Goal: Transaction & Acquisition: Purchase product/service

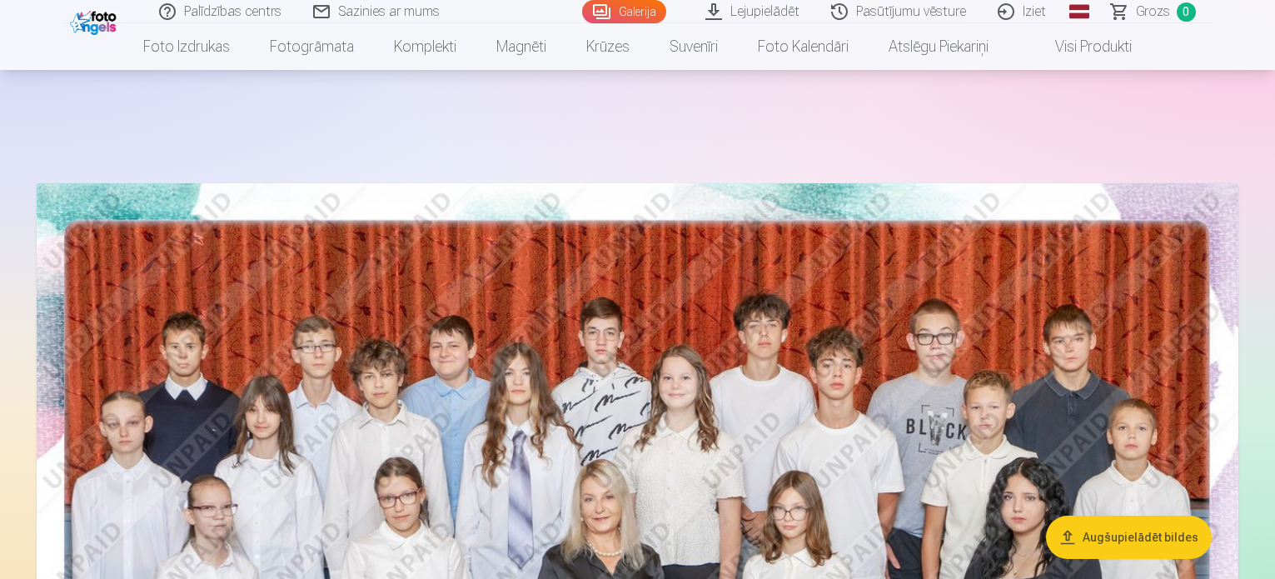
scroll to position [3165, 0]
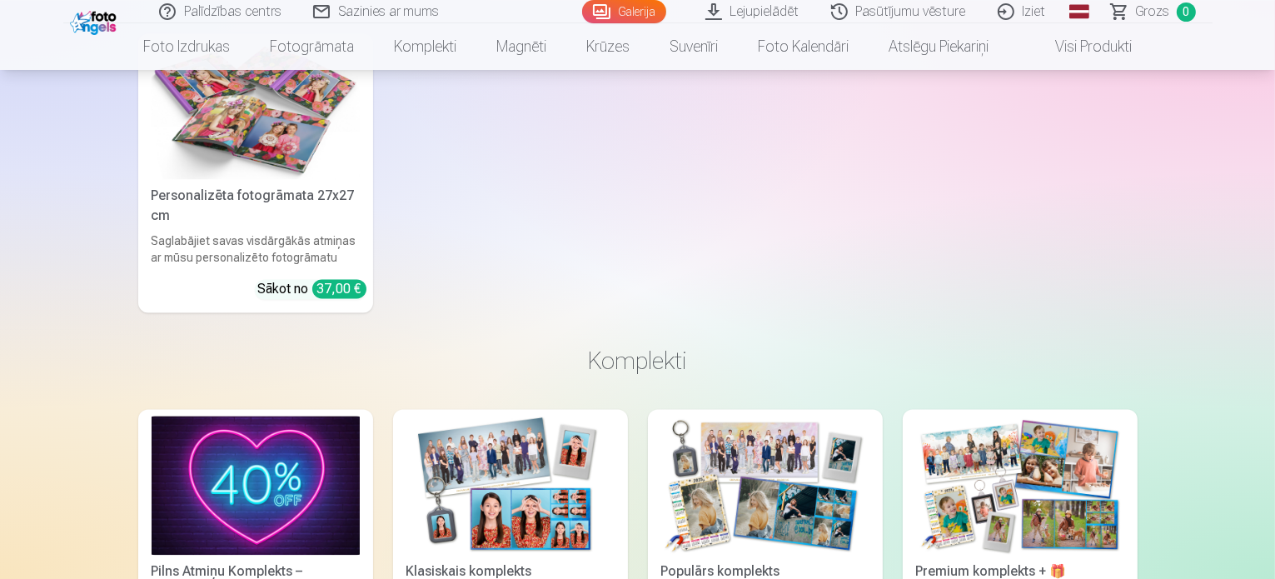
scroll to position [3569, 0]
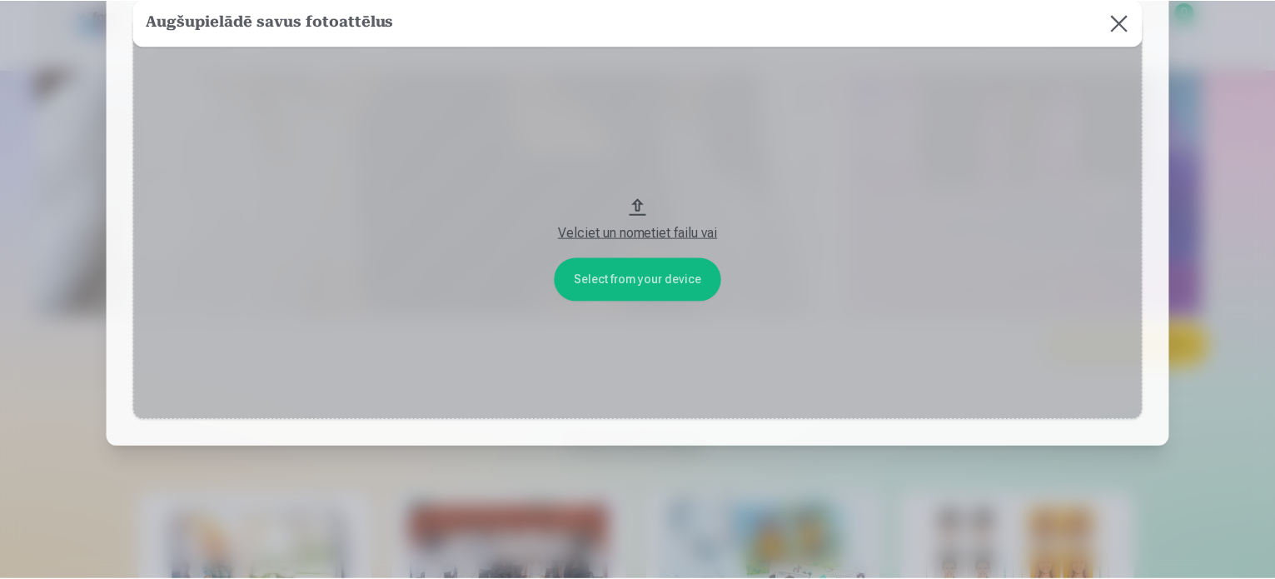
scroll to position [0, 0]
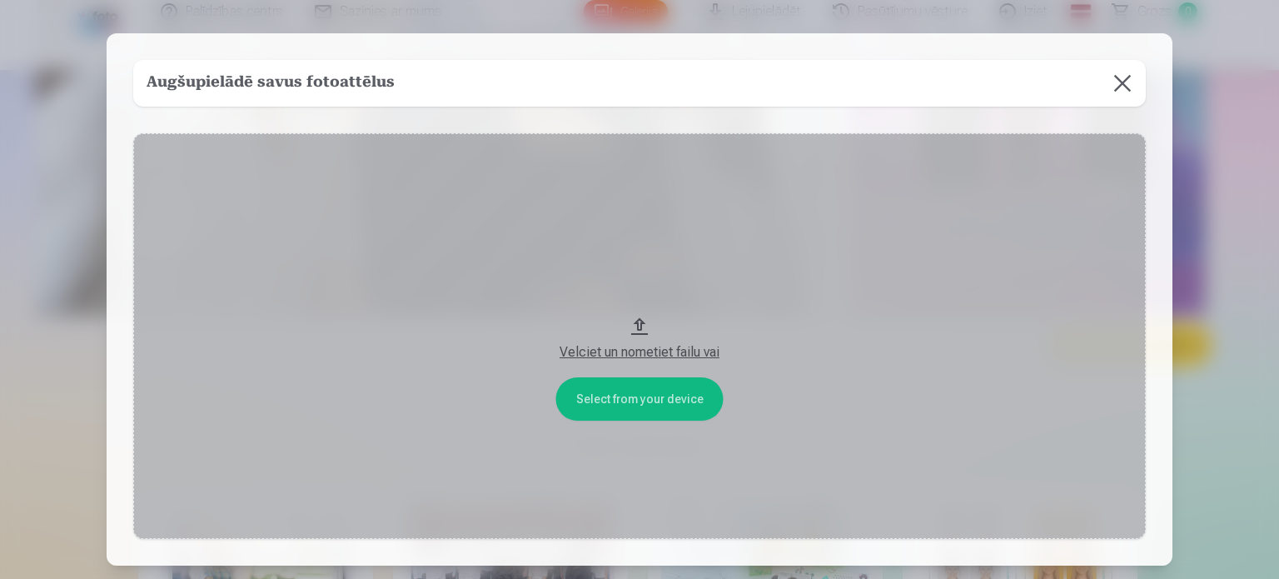
click at [1126, 87] on button at bounding box center [1122, 83] width 47 height 47
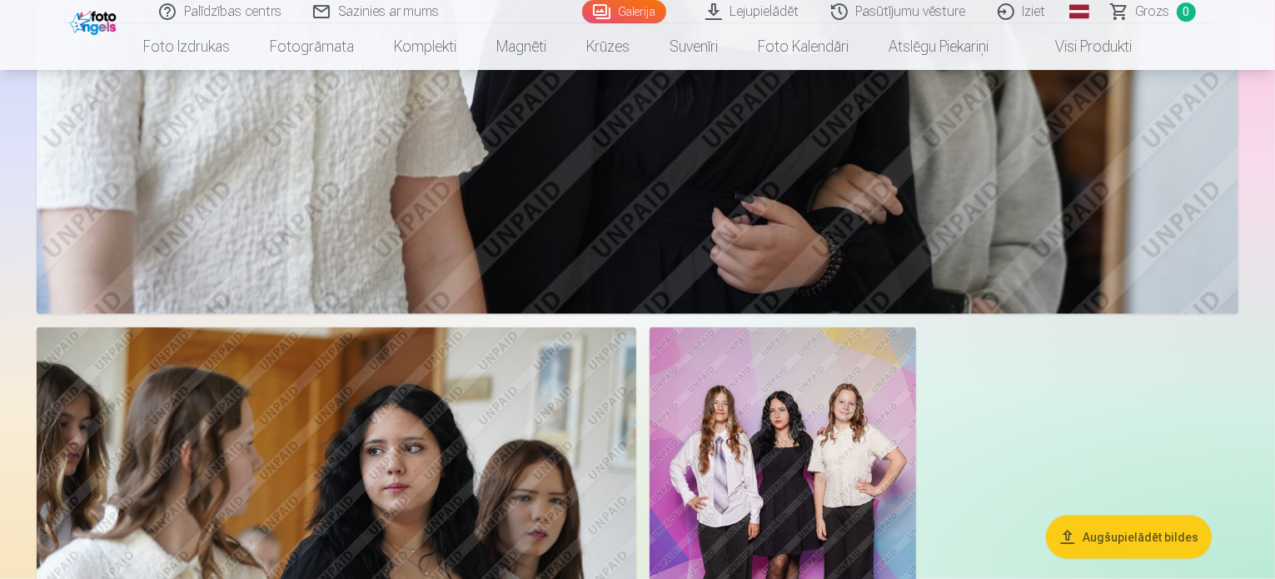
scroll to position [1914, 0]
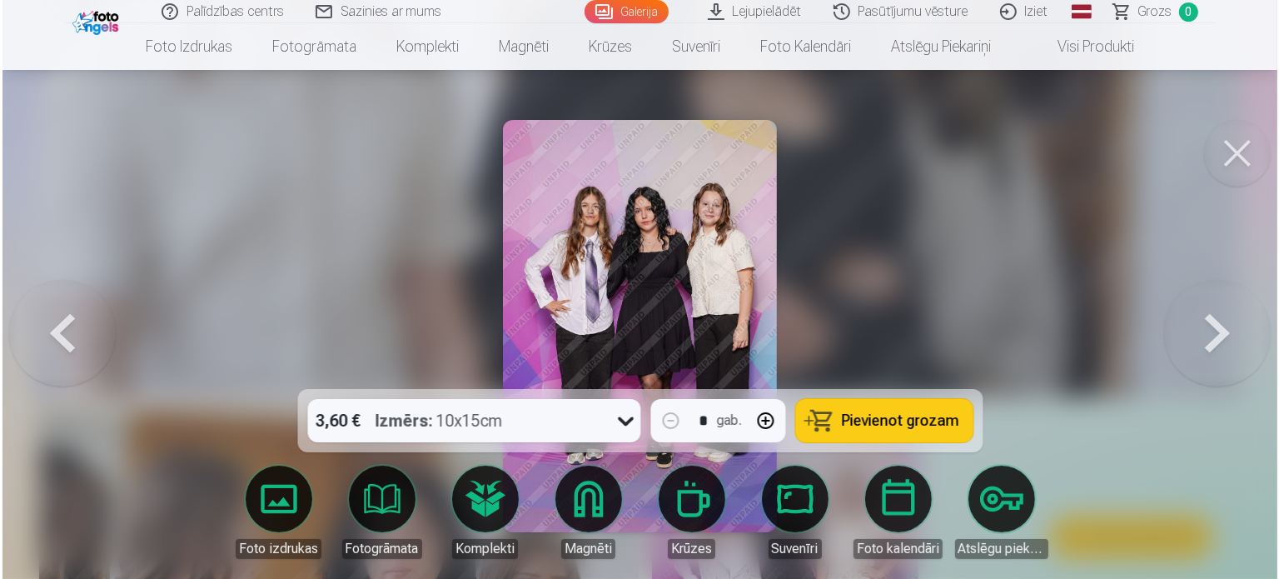
scroll to position [1918, 0]
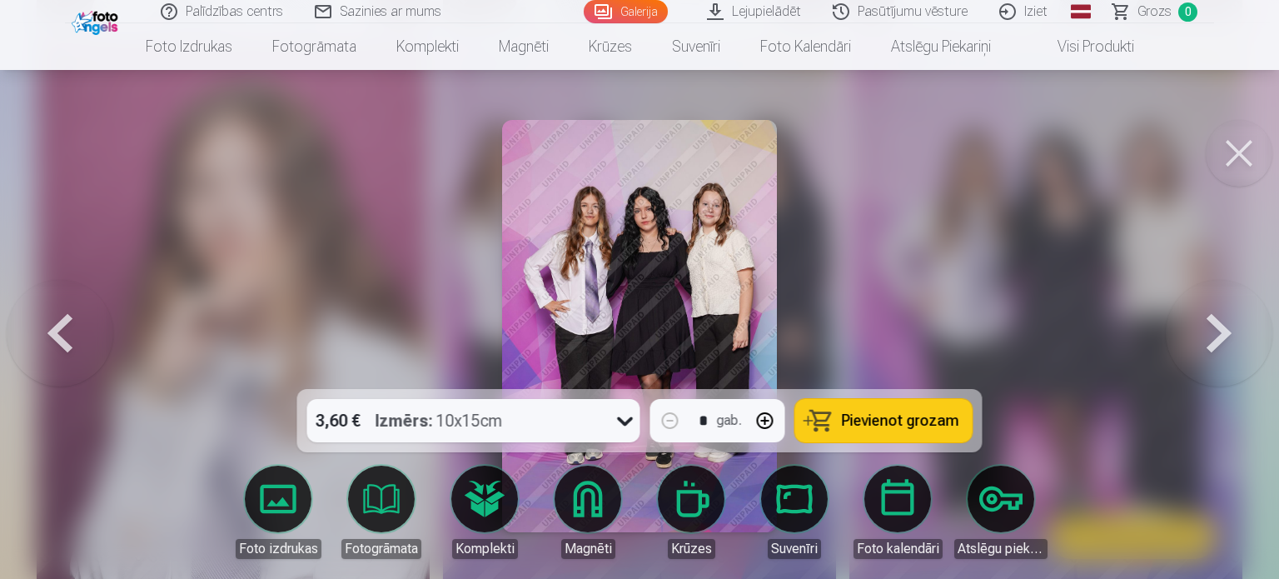
click at [931, 426] on span "Pievienot grozam" at bounding box center [900, 420] width 117 height 15
click at [1232, 152] on button at bounding box center [1239, 153] width 67 height 67
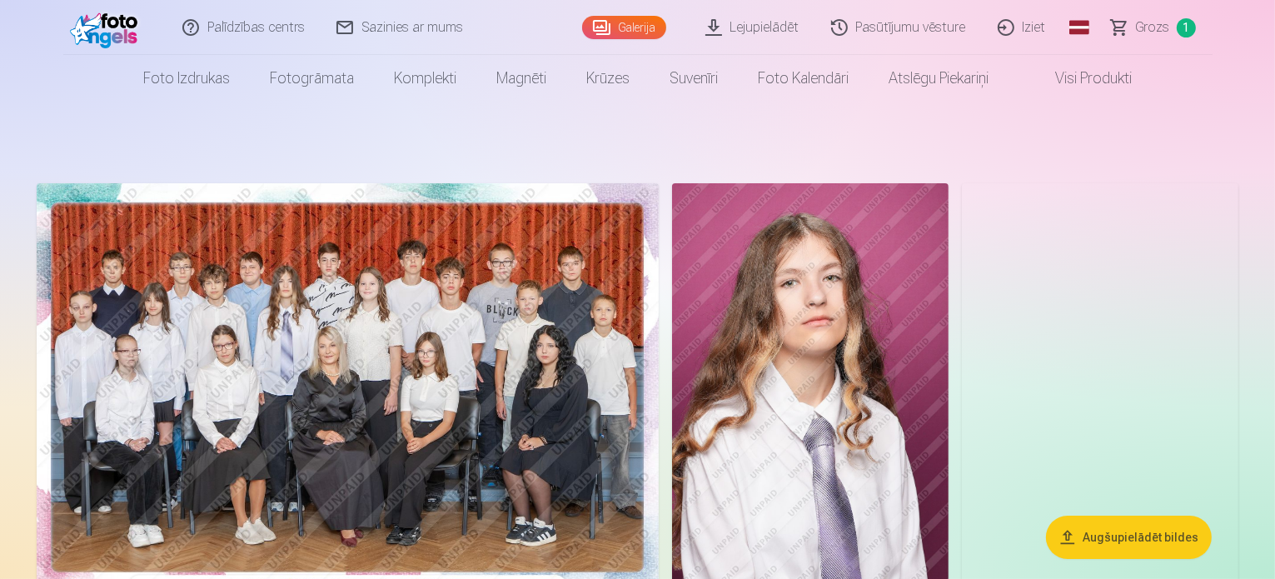
scroll to position [250, 0]
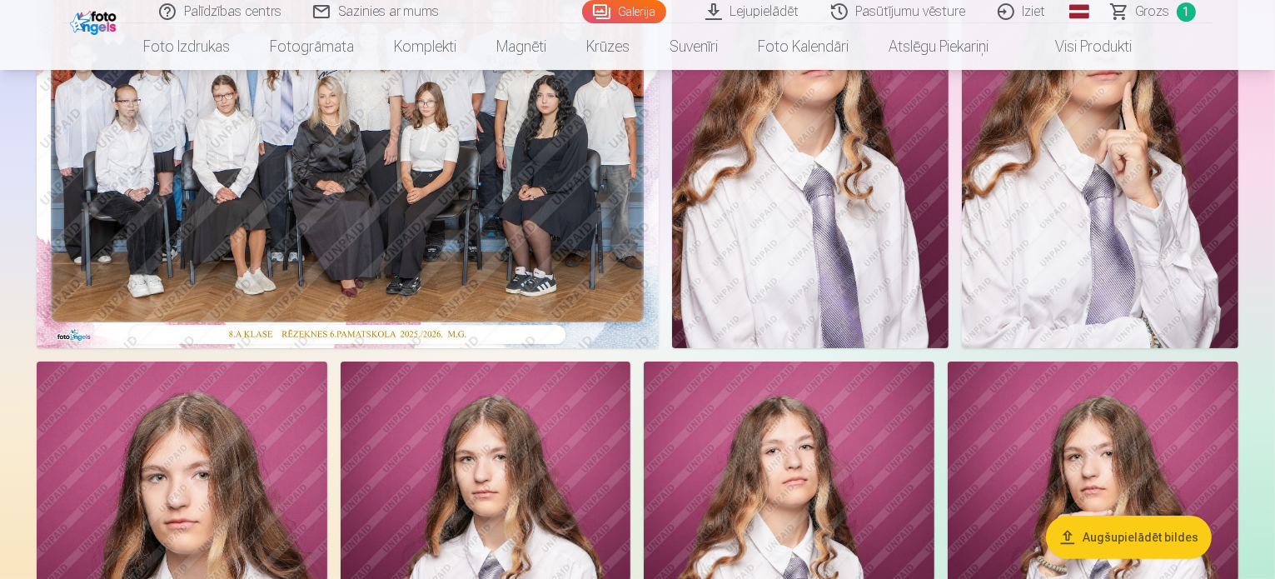
click at [659, 242] on img at bounding box center [348, 140] width 622 height 415
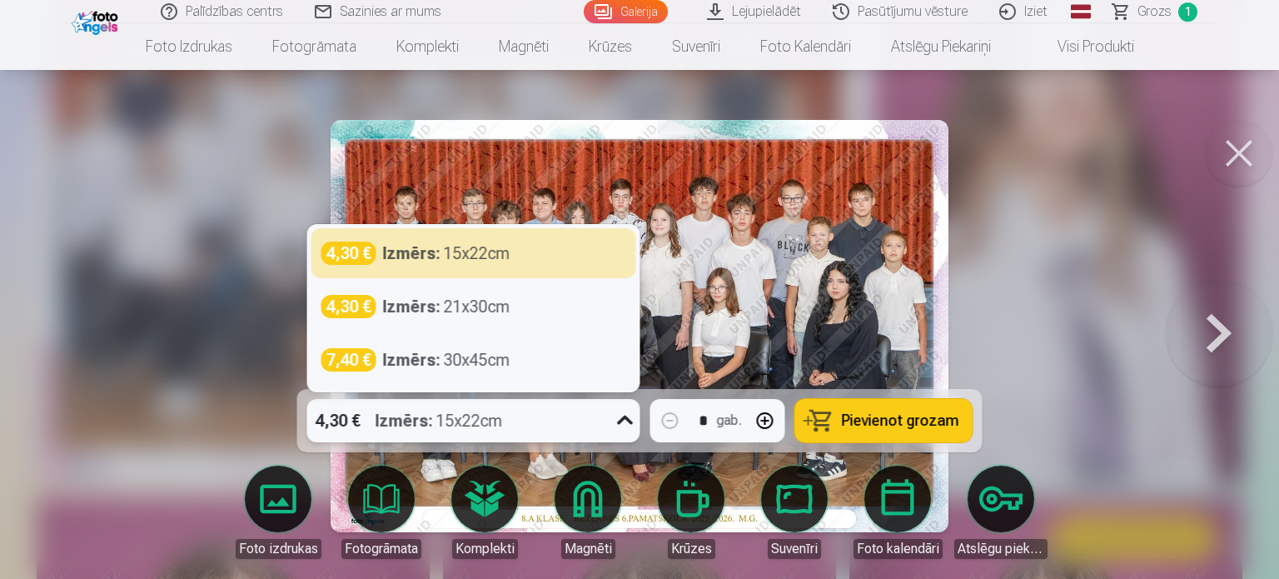
click at [623, 416] on icon at bounding box center [625, 420] width 27 height 27
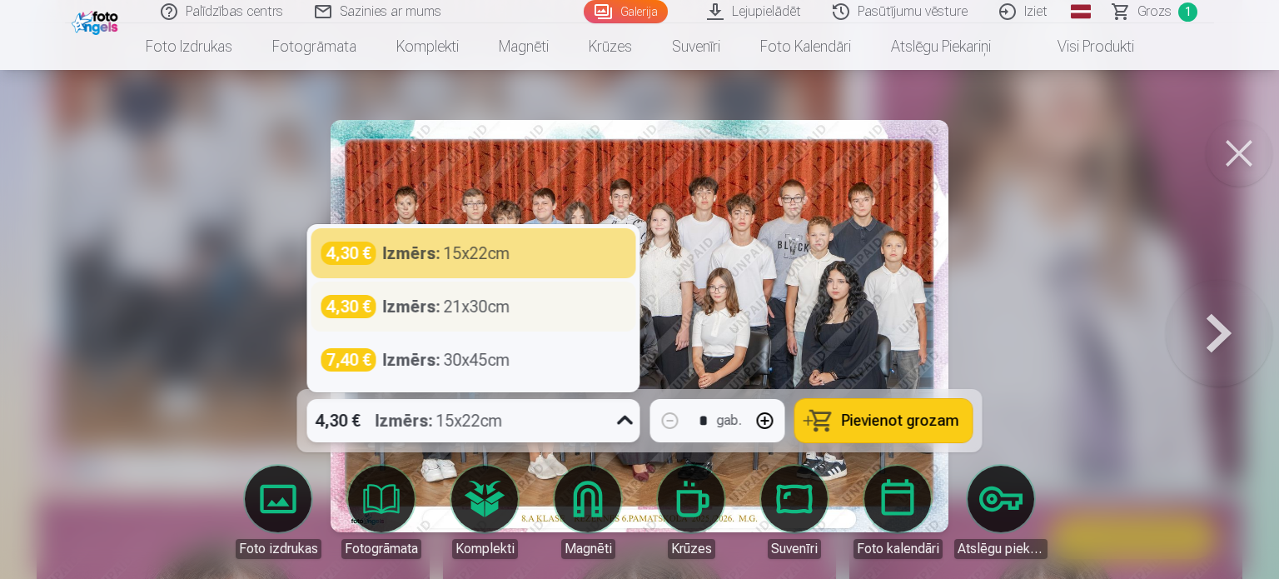
click at [523, 311] on div "4,30 € Izmērs : 21x30cm" at bounding box center [474, 306] width 305 height 23
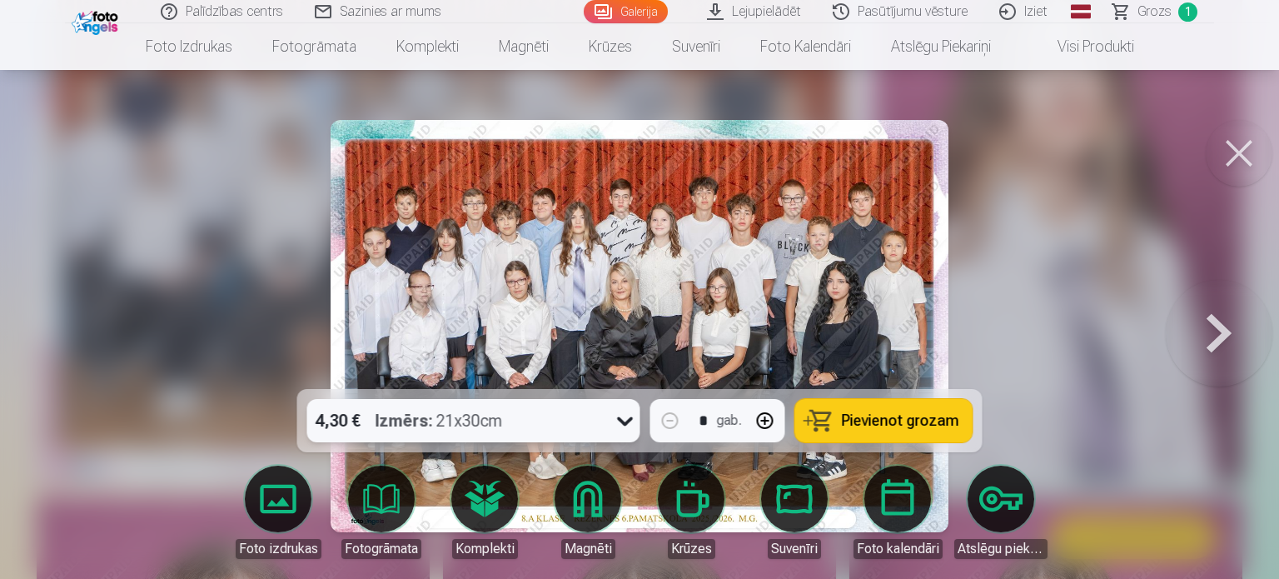
click at [890, 427] on span "Pievienot grozam" at bounding box center [900, 420] width 117 height 15
click at [1233, 141] on button at bounding box center [1239, 153] width 67 height 67
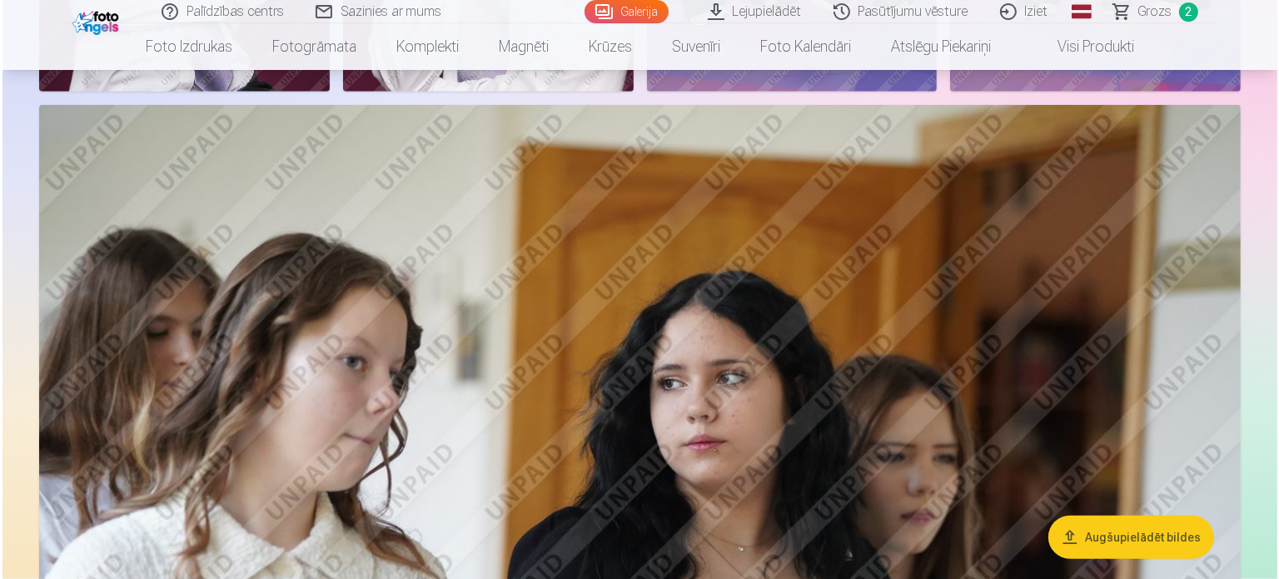
scroll to position [1416, 0]
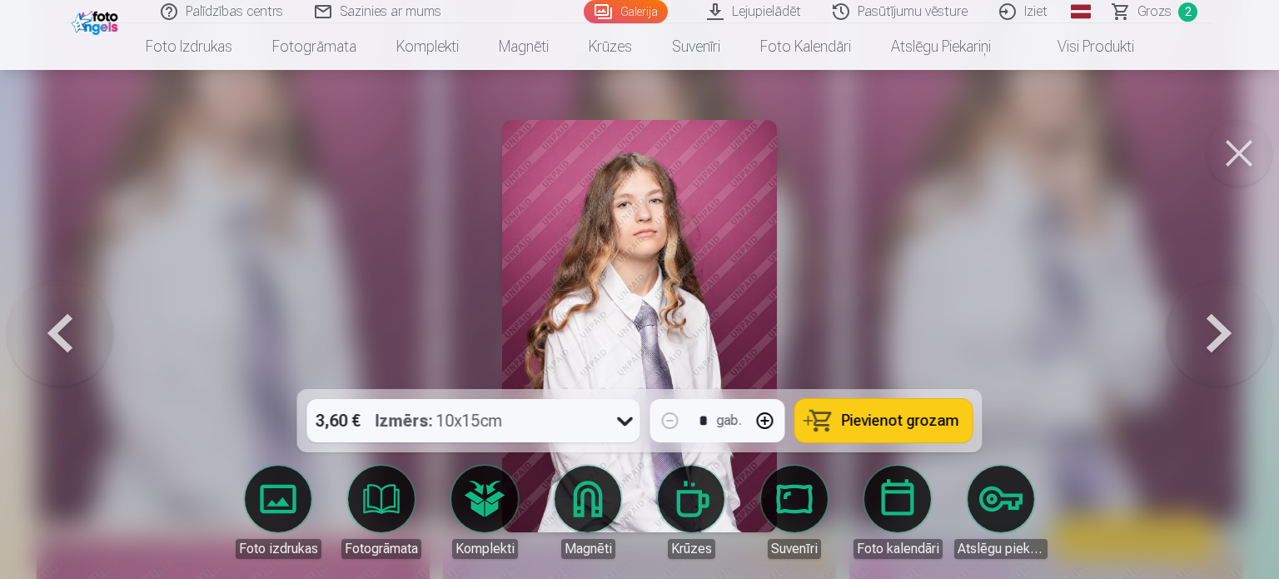
click at [1229, 152] on button at bounding box center [1239, 153] width 67 height 67
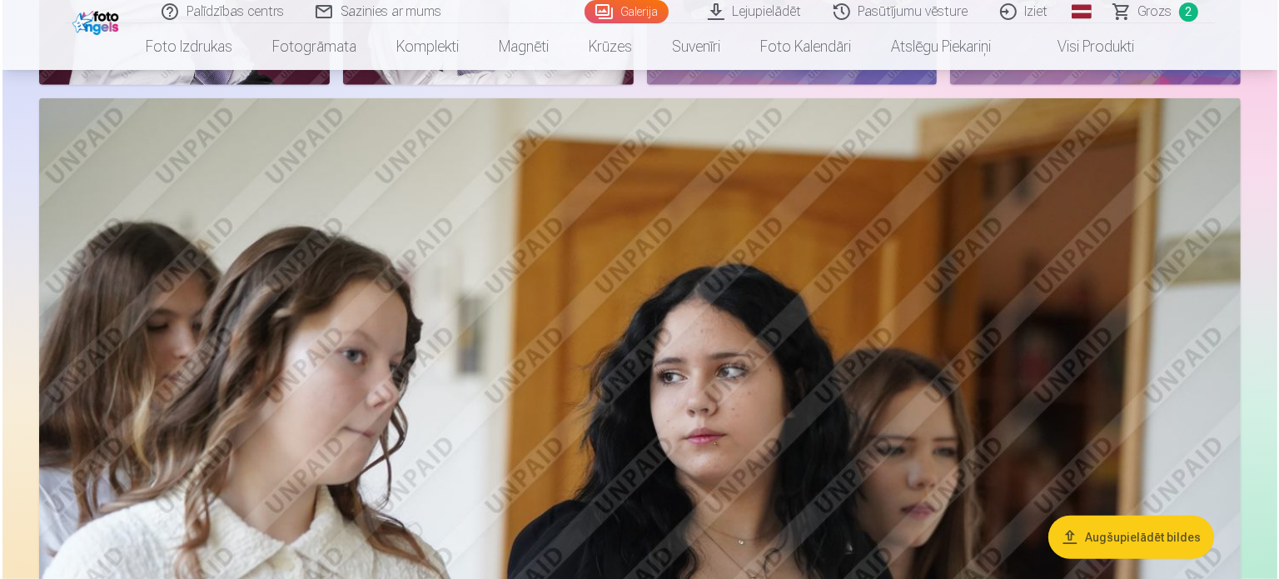
scroll to position [1416, 0]
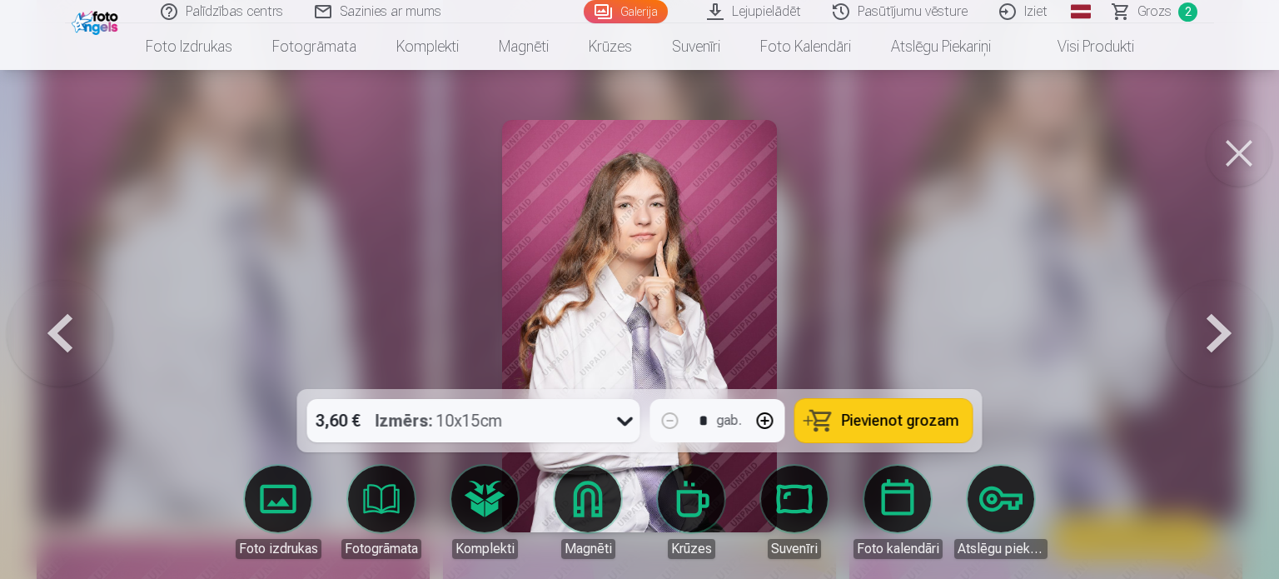
click at [1236, 167] on button at bounding box center [1239, 153] width 67 height 67
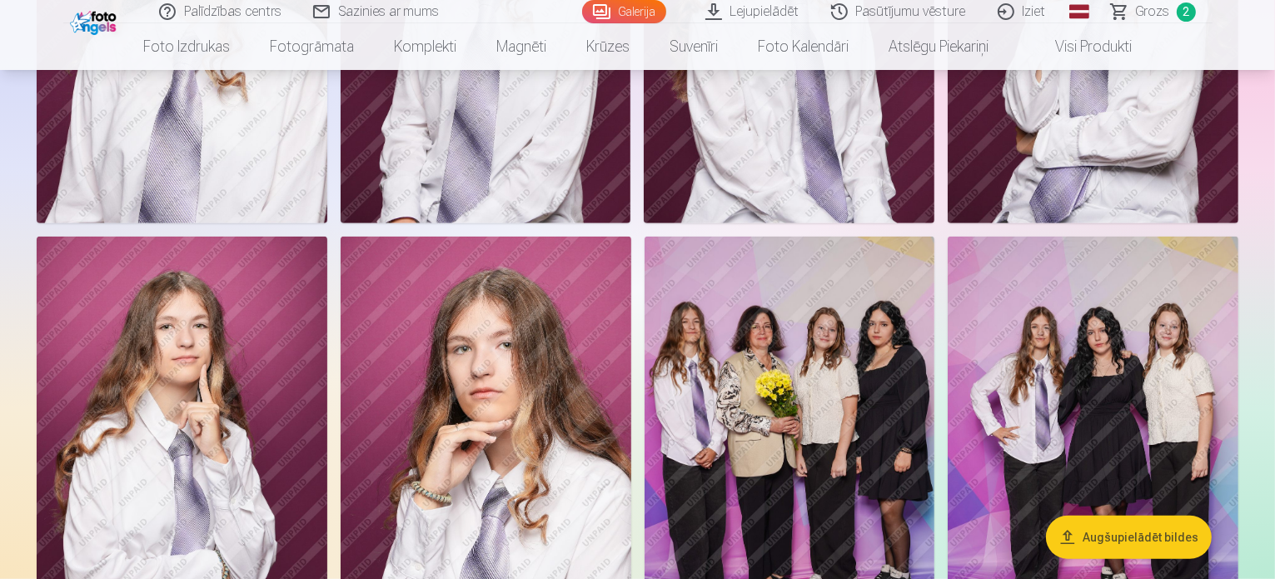
scroll to position [912, 0]
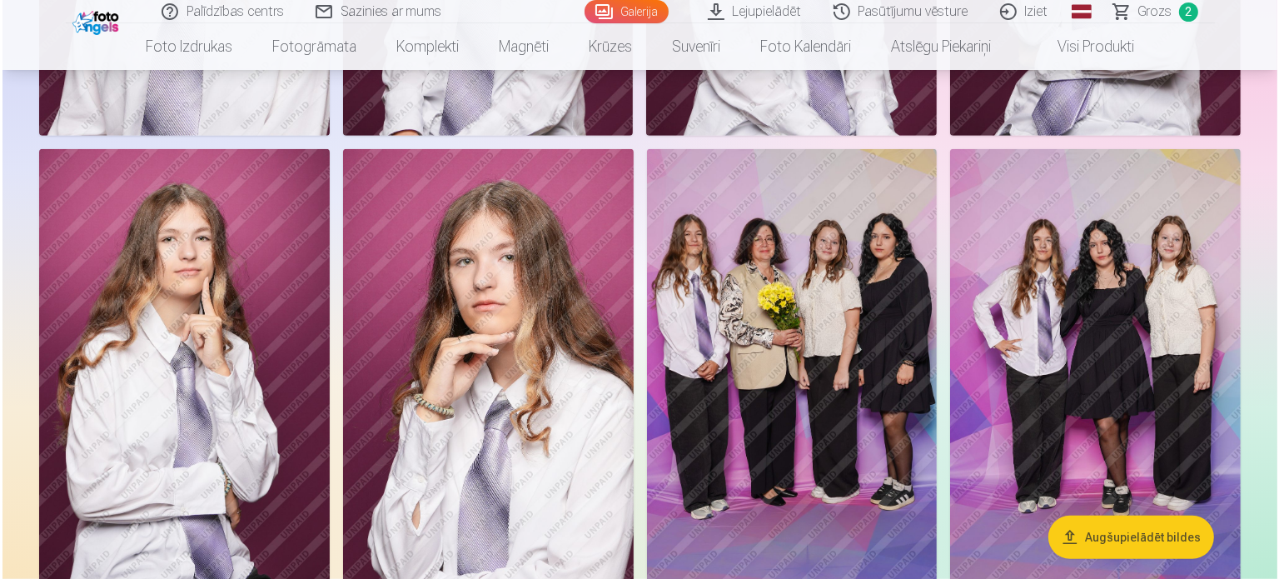
scroll to position [914, 0]
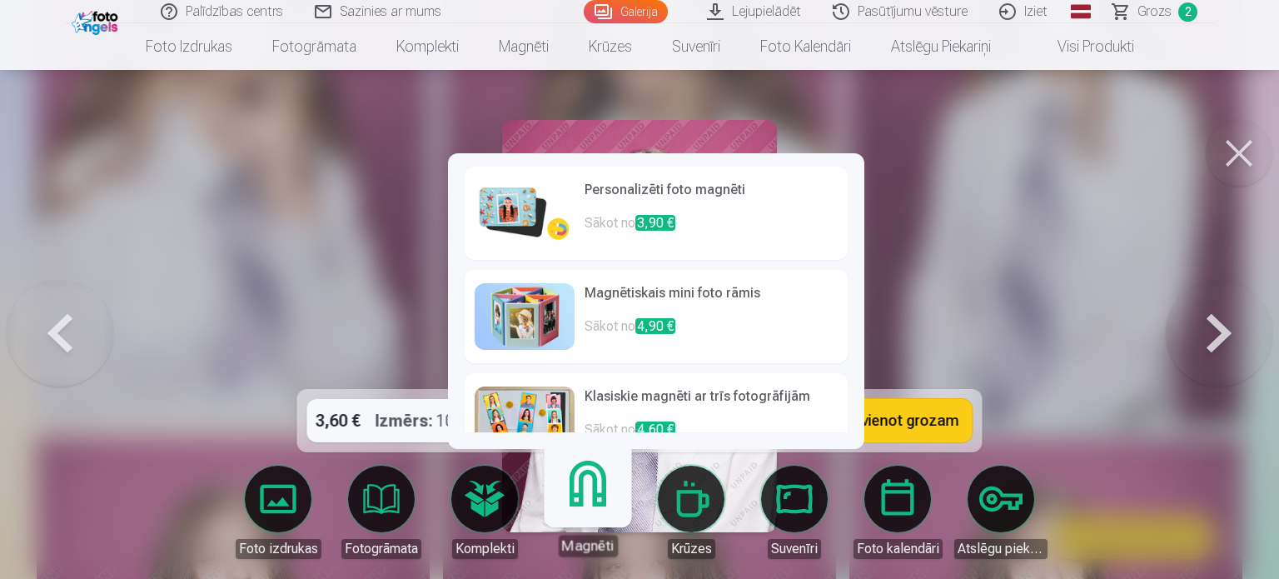
click at [595, 511] on link "Magnēti" at bounding box center [587, 505] width 102 height 102
click at [637, 219] on p "Sākot no 3,90 €" at bounding box center [711, 229] width 253 height 33
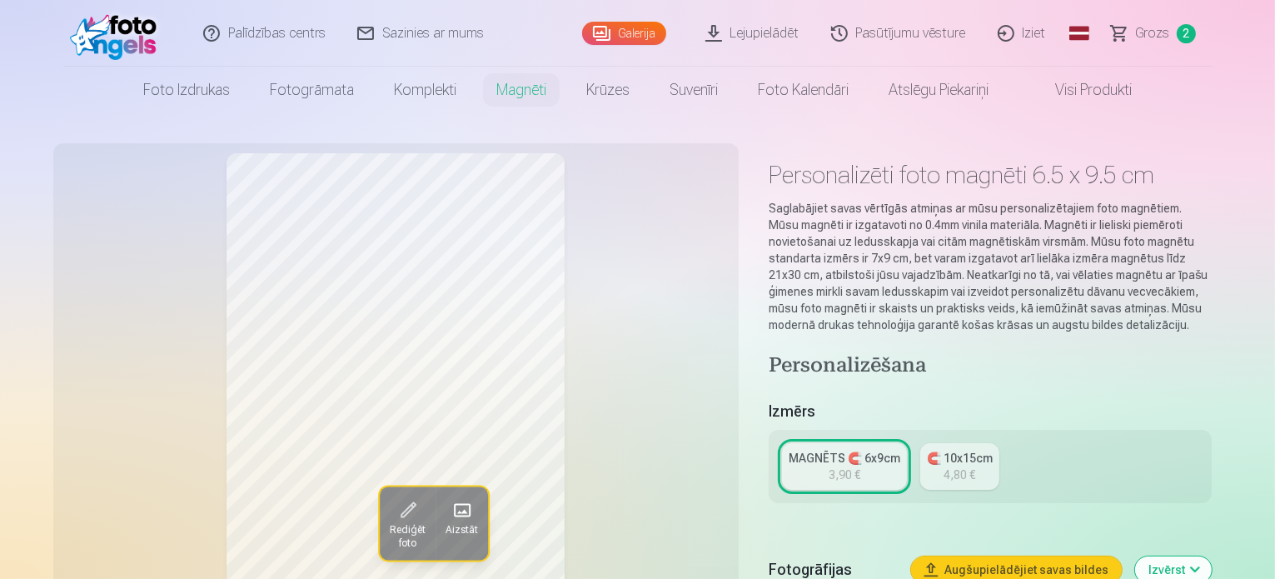
click at [881, 452] on link "MAGNĒTS 🧲 6x9cm 3,90 €" at bounding box center [844, 466] width 125 height 47
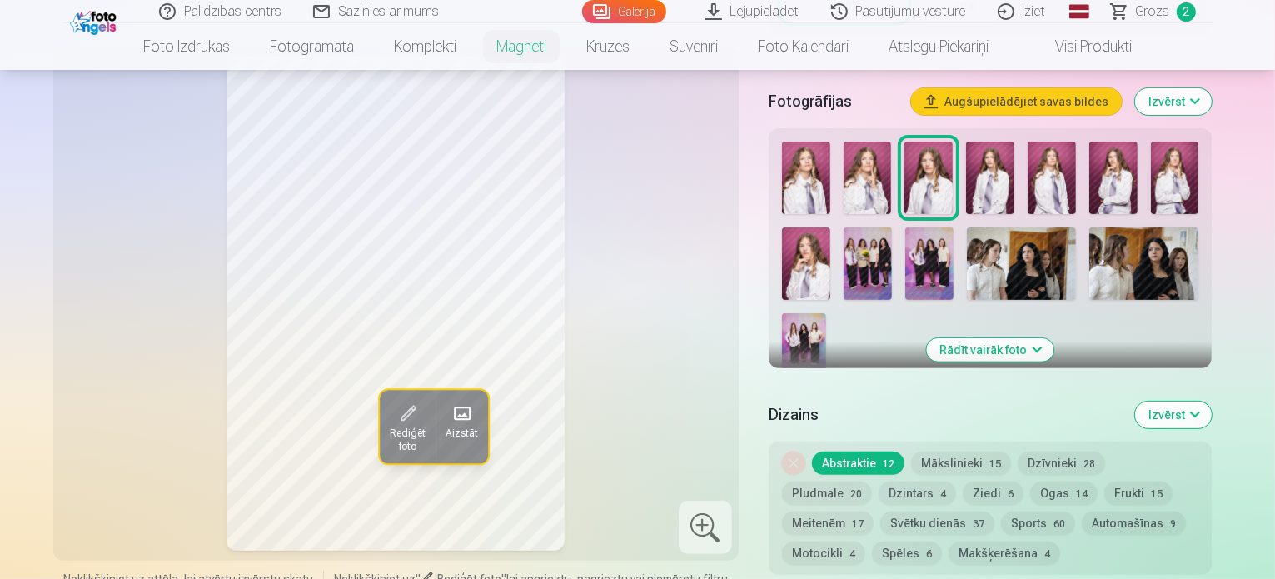
scroll to position [583, 0]
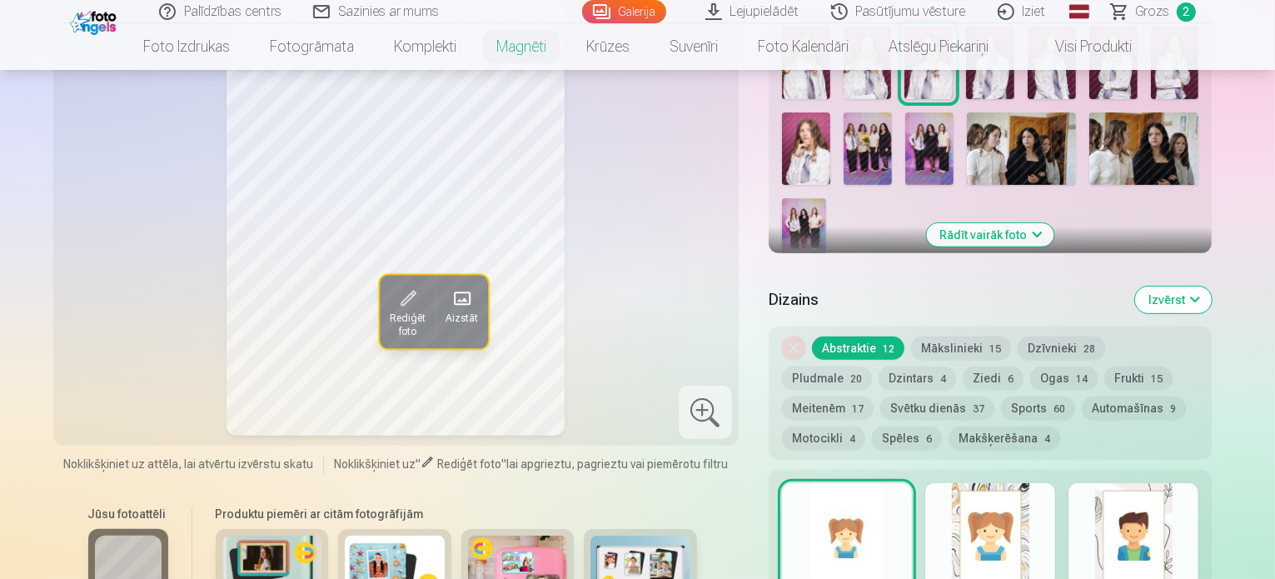
click at [964, 336] on button "Mākslinieki 15" at bounding box center [961, 347] width 100 height 23
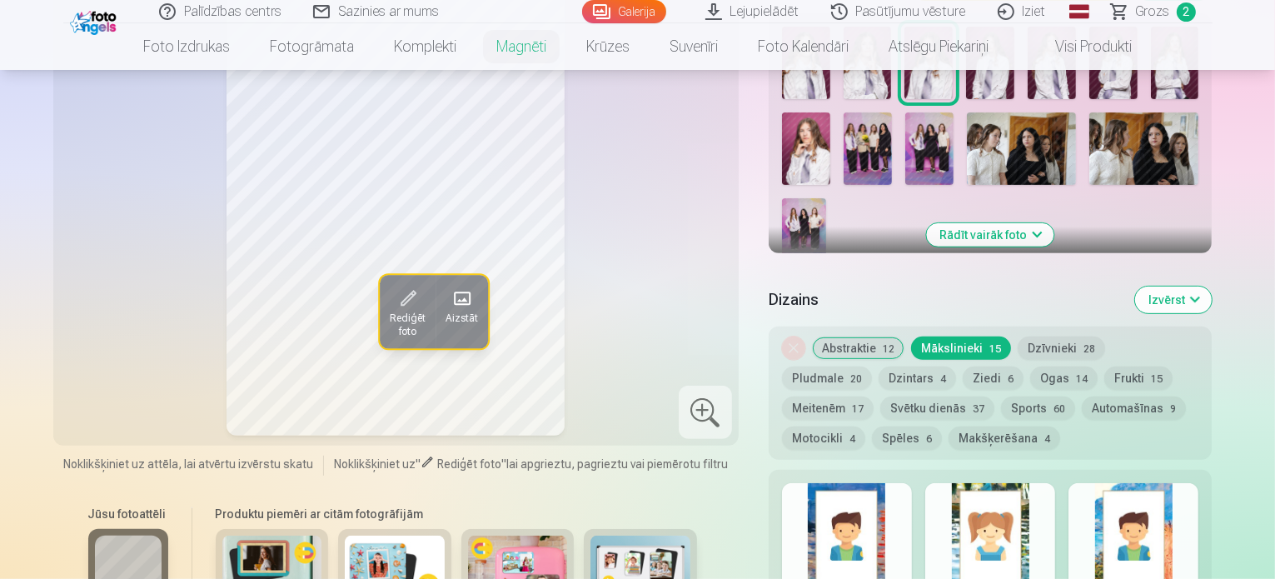
click at [876, 336] on button "Abstraktie 12" at bounding box center [858, 347] width 92 height 23
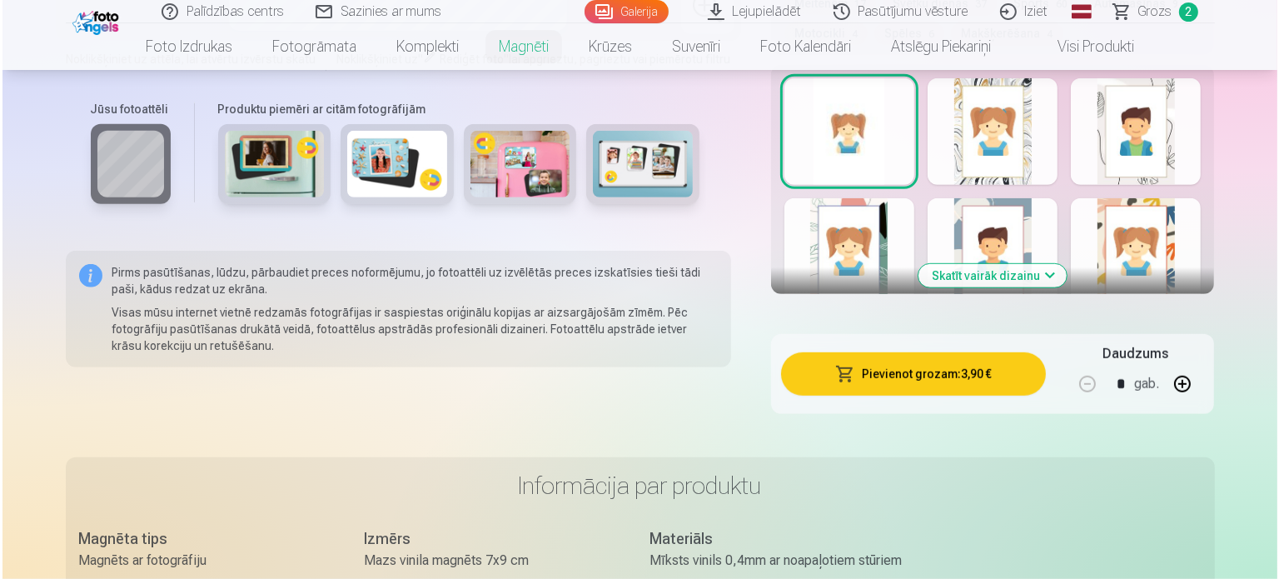
scroll to position [1000, 0]
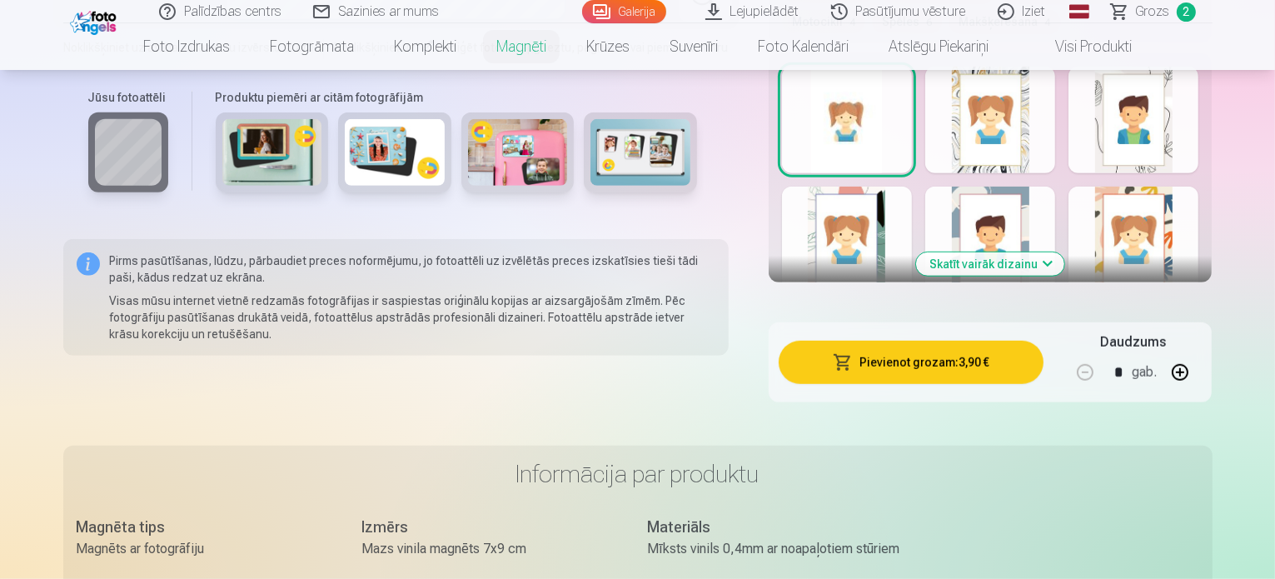
click at [923, 341] on button "Pievienot grozam : 3,90 €" at bounding box center [912, 362] width 266 height 43
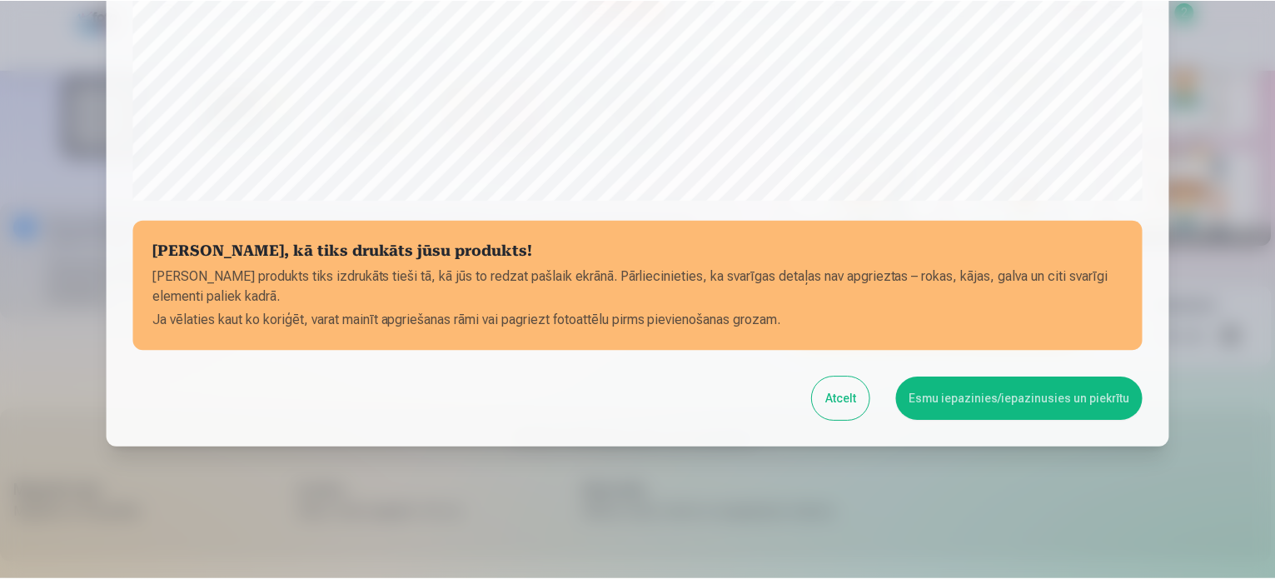
scroll to position [620, 0]
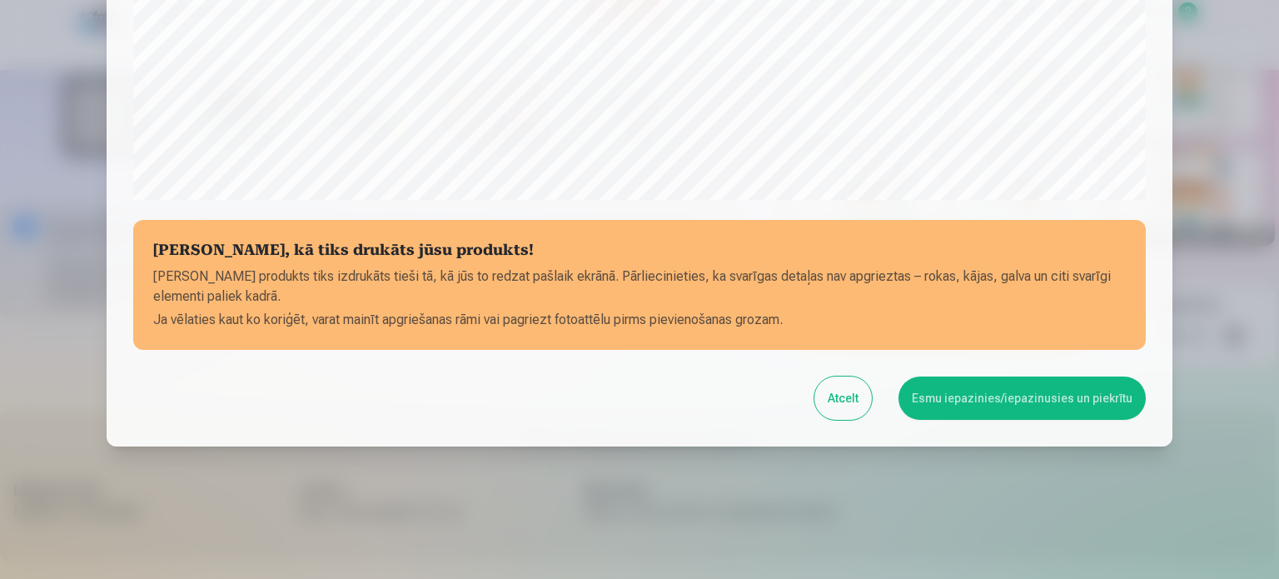
click at [1019, 401] on button "Esmu iepazinies/iepazinusies un piekrītu" at bounding box center [1022, 397] width 247 height 43
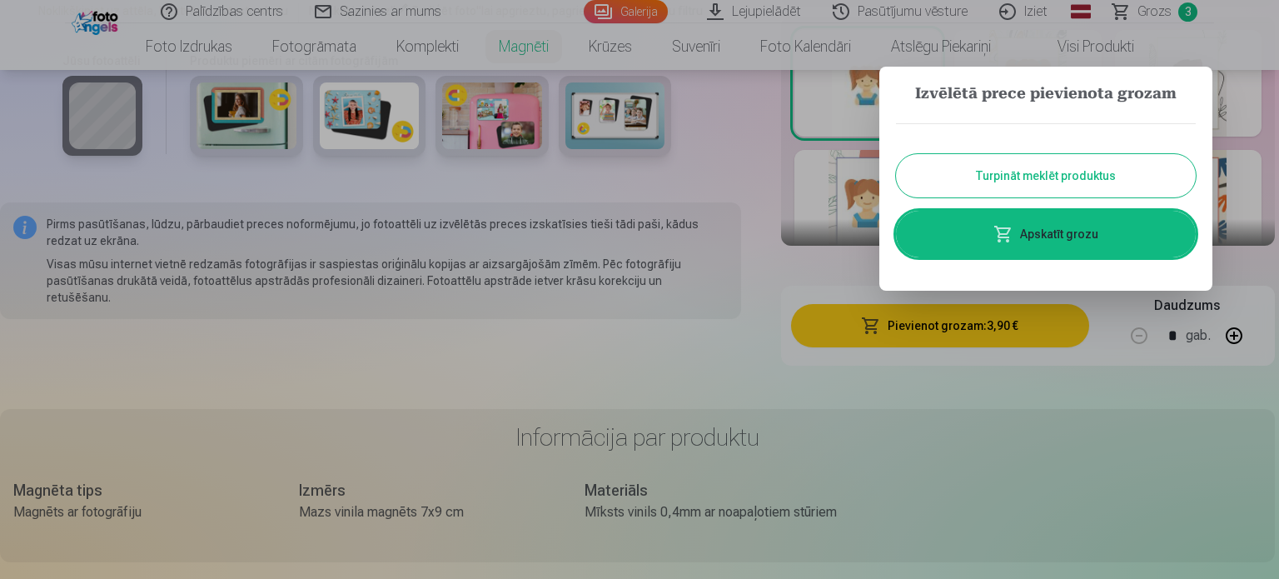
click at [1110, 238] on link "Apskatīt grozu" at bounding box center [1046, 234] width 300 height 47
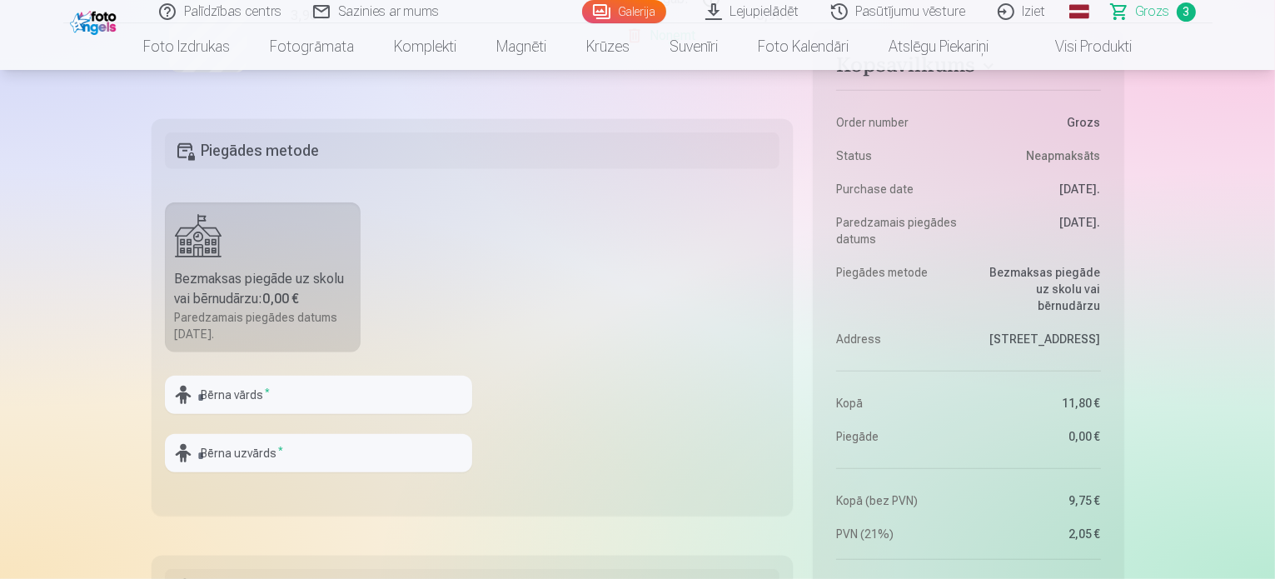
scroll to position [833, 0]
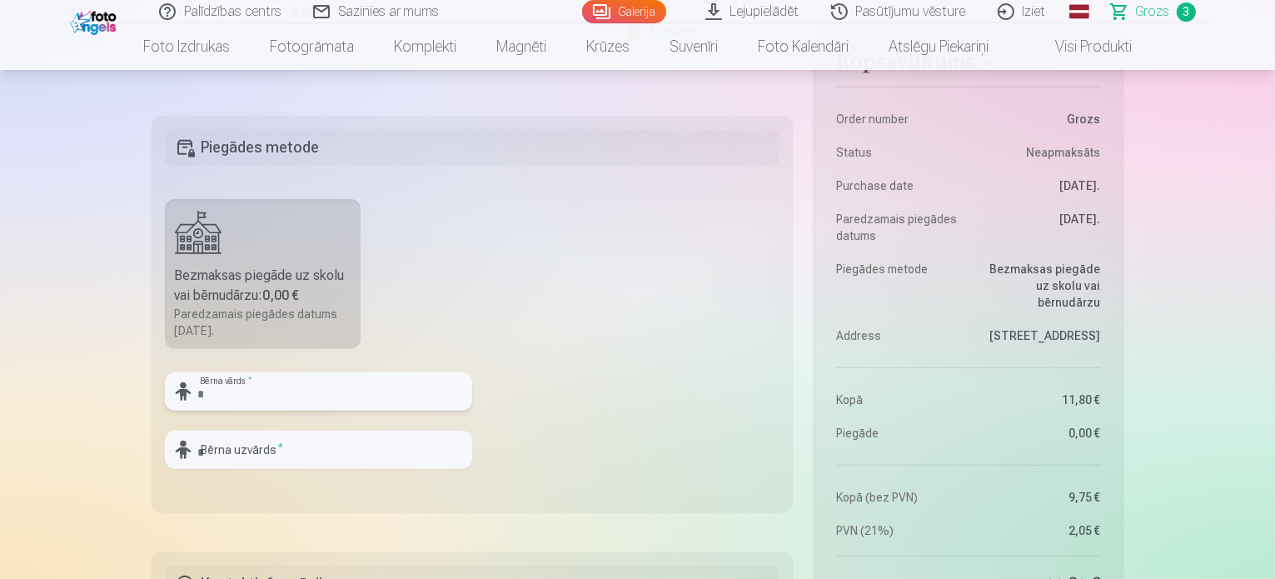
click at [213, 376] on input "text" at bounding box center [318, 391] width 307 height 38
type input "********"
click at [267, 450] on input "text" at bounding box center [318, 450] width 307 height 38
type input "*********"
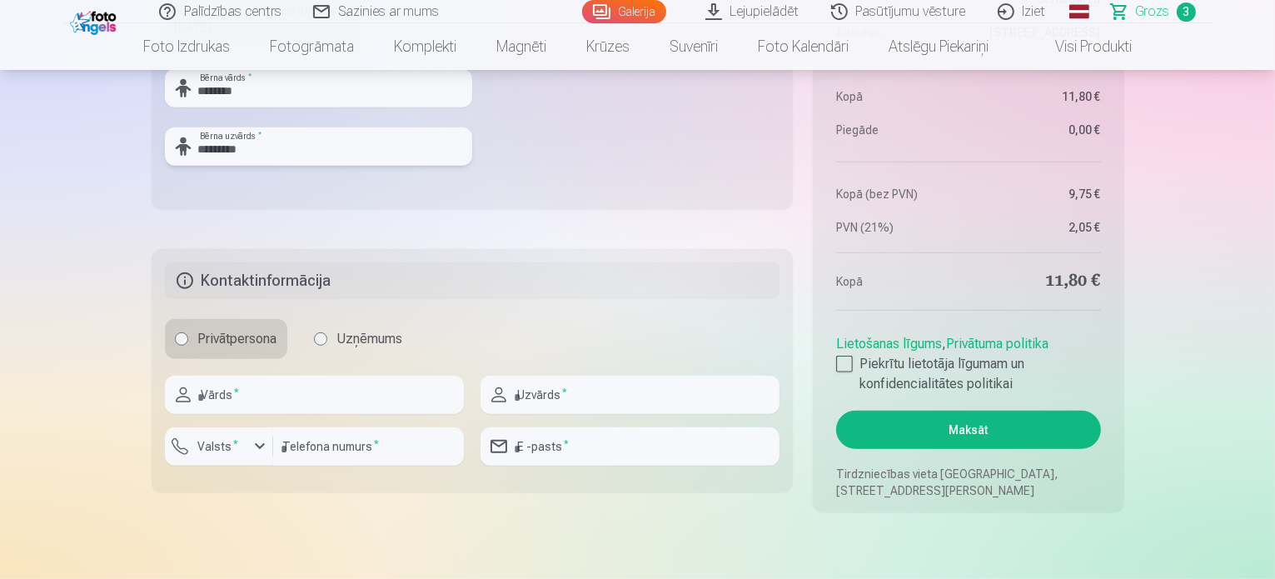
scroll to position [1166, 0]
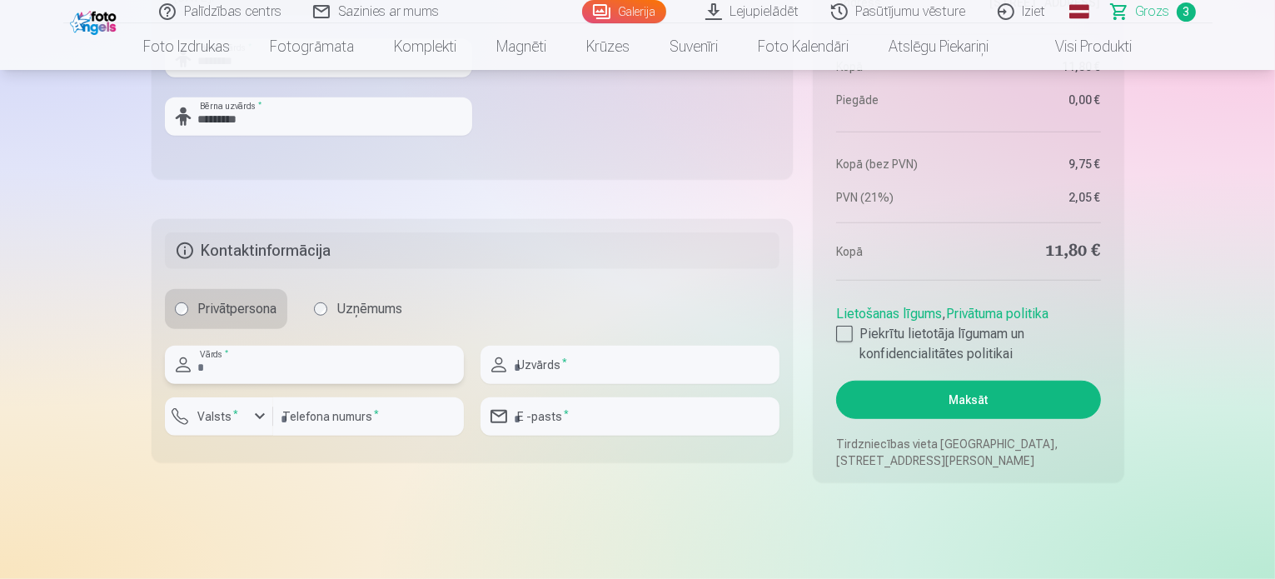
click at [392, 371] on input "text" at bounding box center [314, 365] width 299 height 38
type input "****"
type input "******"
type input "********"
type input "**********"
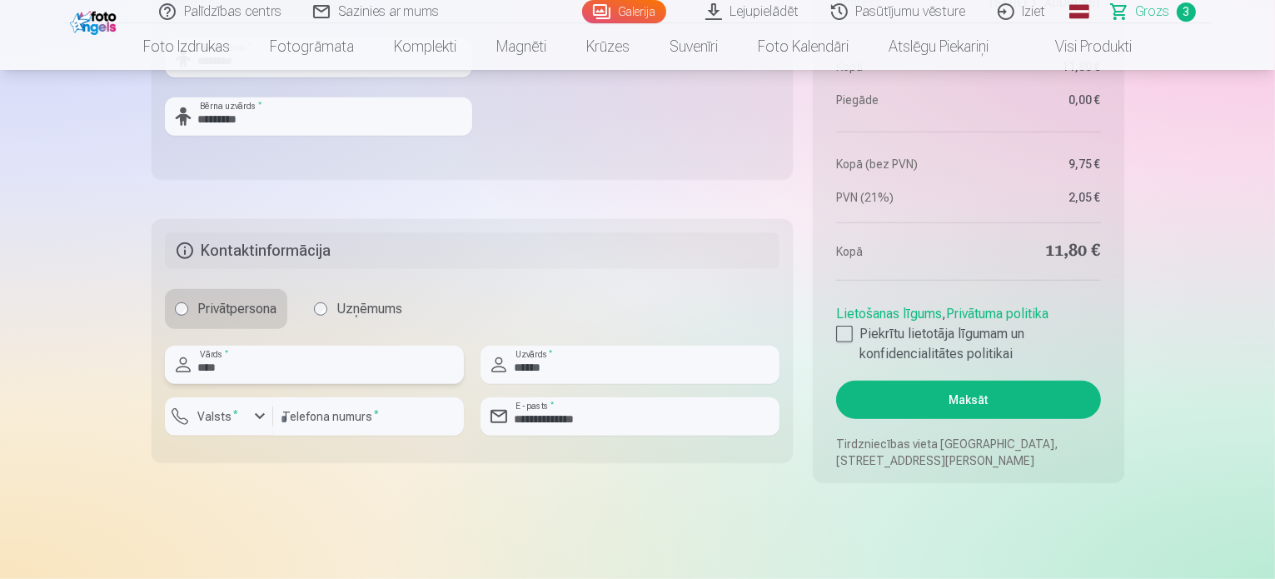
click at [202, 362] on input "****" at bounding box center [314, 365] width 299 height 38
type input "****"
click at [840, 332] on div at bounding box center [844, 334] width 17 height 17
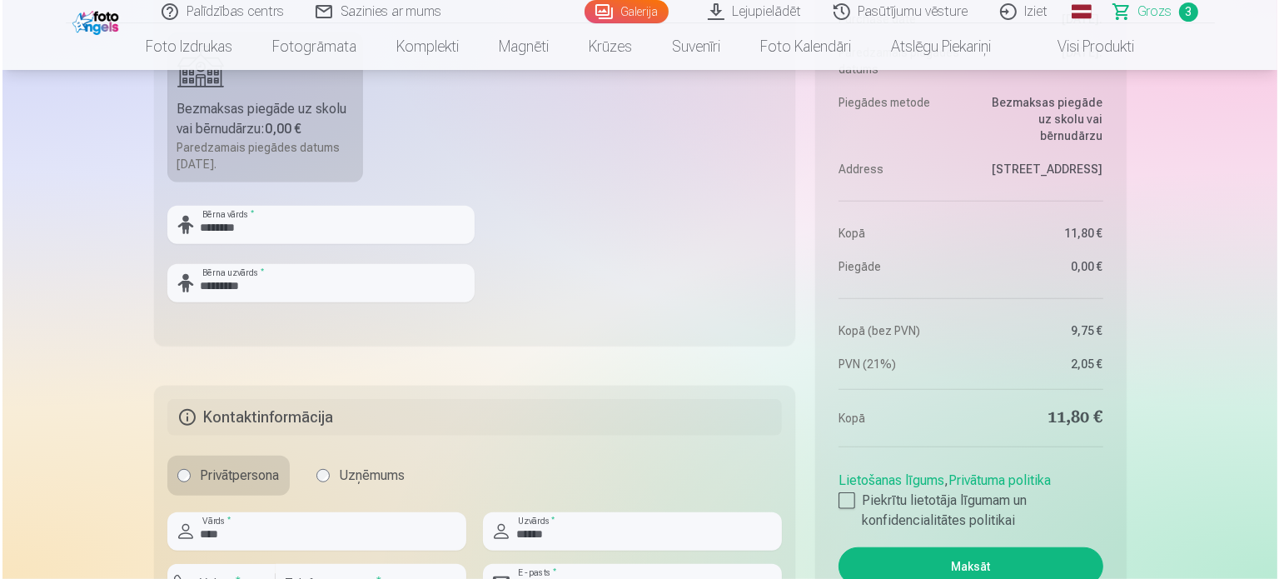
scroll to position [1249, 0]
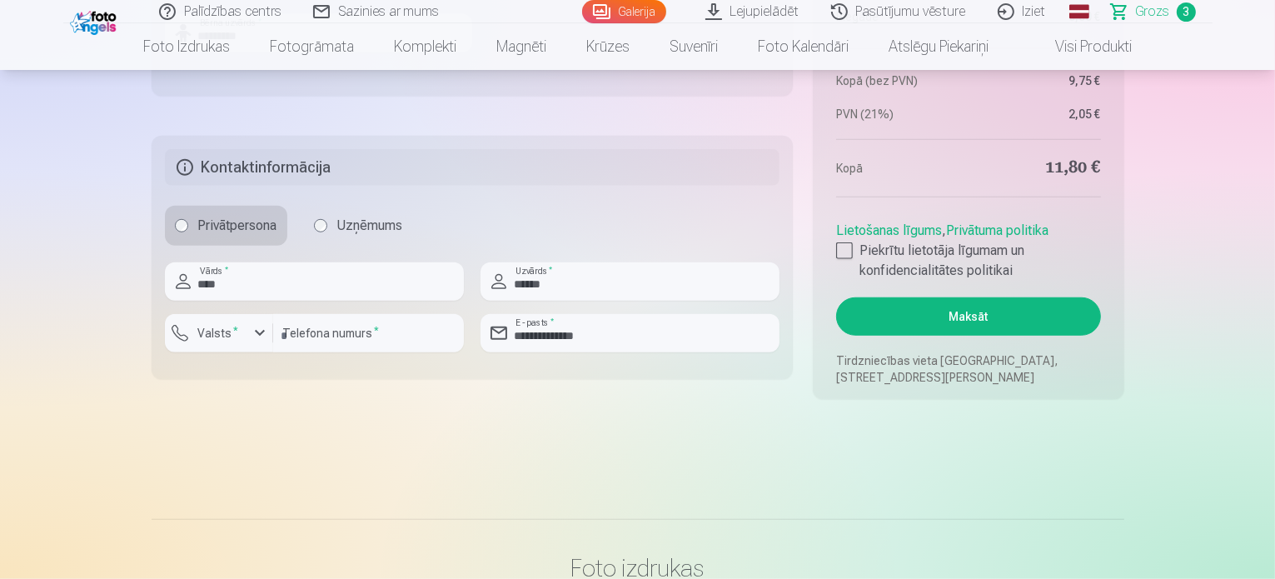
click at [963, 317] on button "Maksāt" at bounding box center [968, 316] width 264 height 38
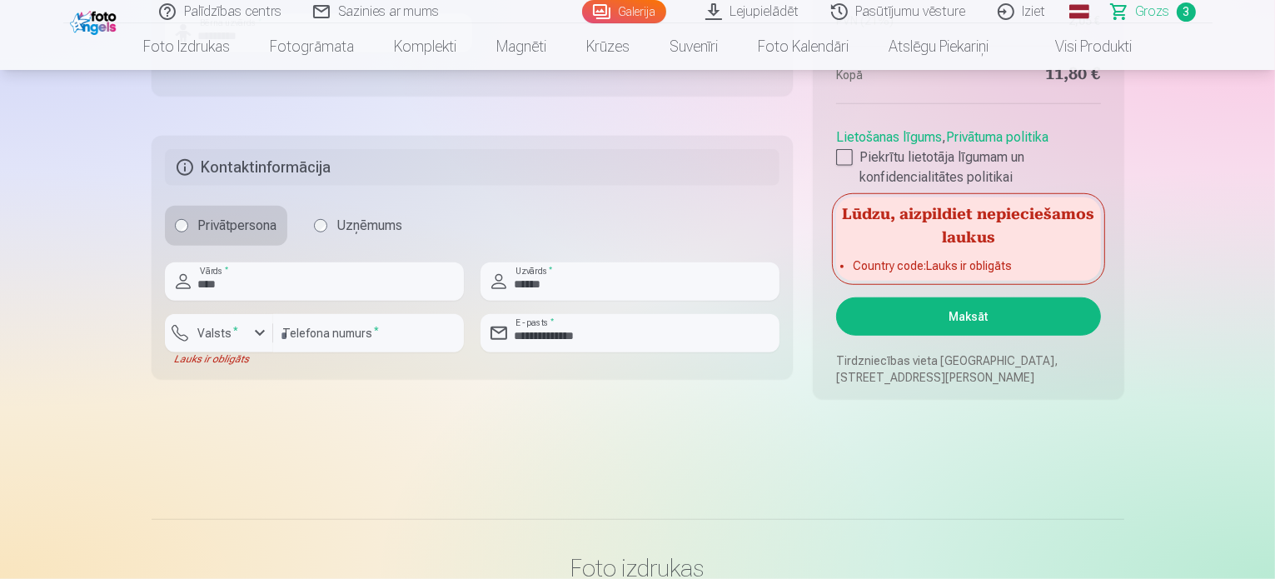
click at [340, 342] on input "********" at bounding box center [368, 333] width 191 height 38
click at [249, 347] on button "Valsts *" at bounding box center [219, 333] width 108 height 38
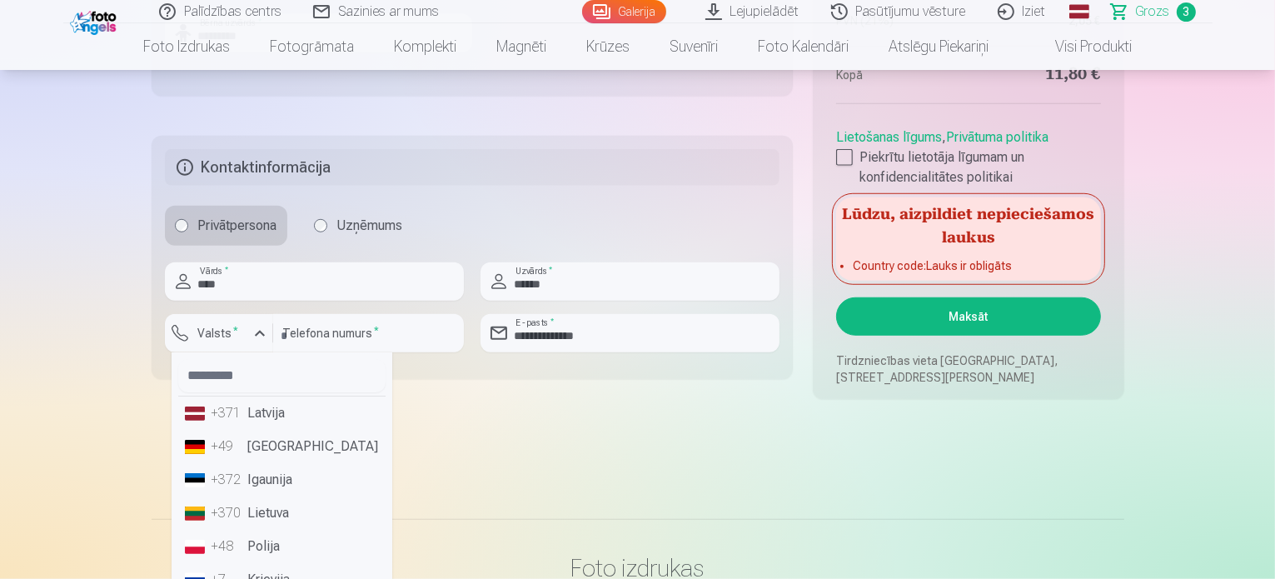
click at [271, 421] on li "+371 Latvija" at bounding box center [281, 412] width 207 height 33
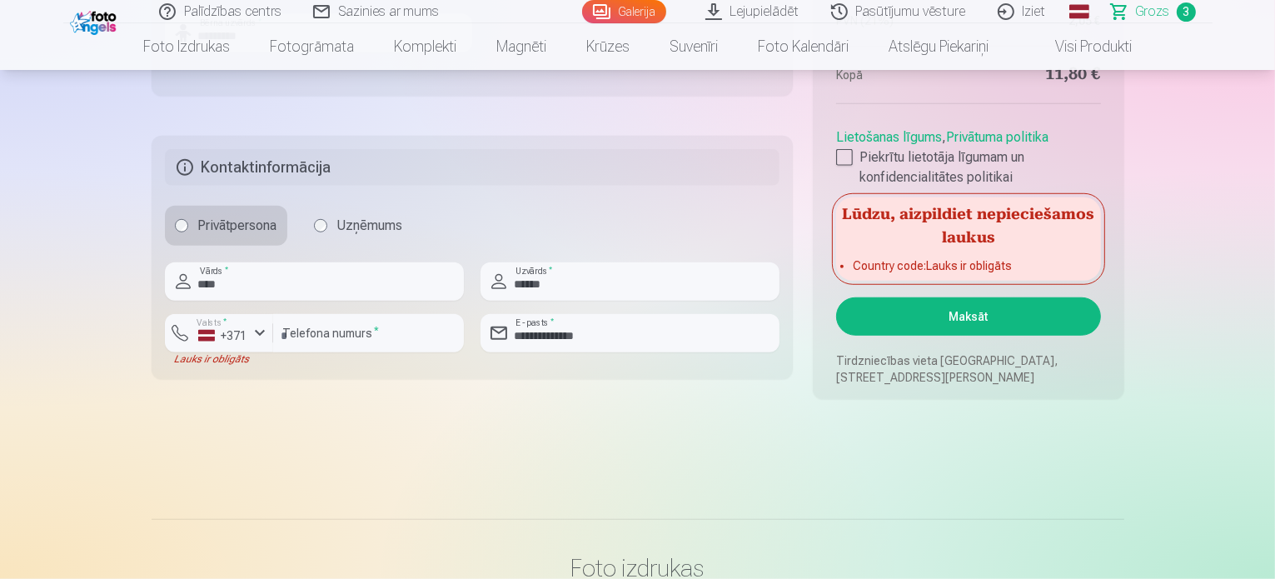
click at [990, 319] on button "Maksāt" at bounding box center [968, 316] width 264 height 38
